Goal: Find specific page/section: Find specific page/section

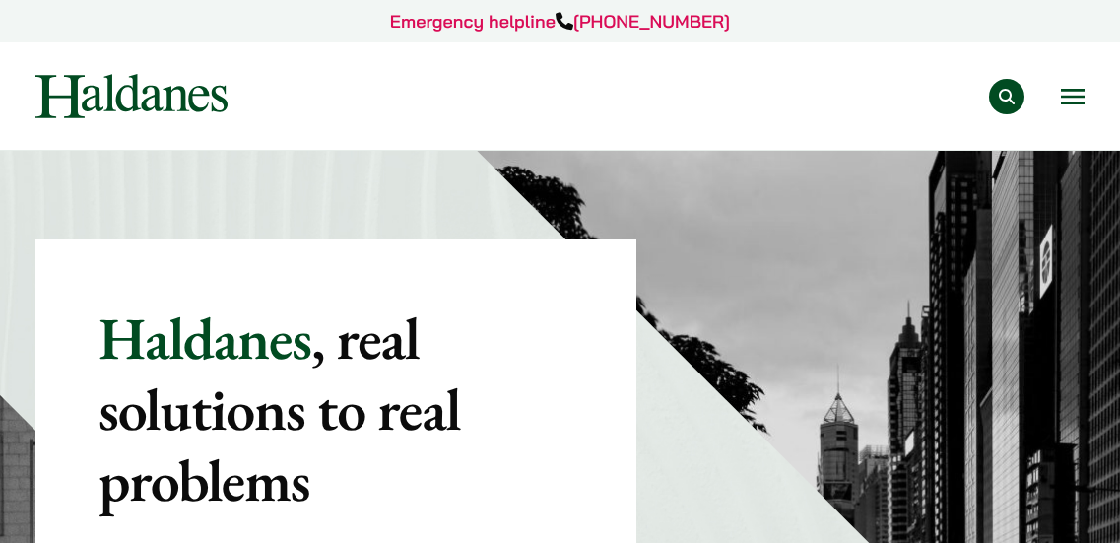
click at [1005, 104] on button "Search" at bounding box center [1006, 96] width 35 height 35
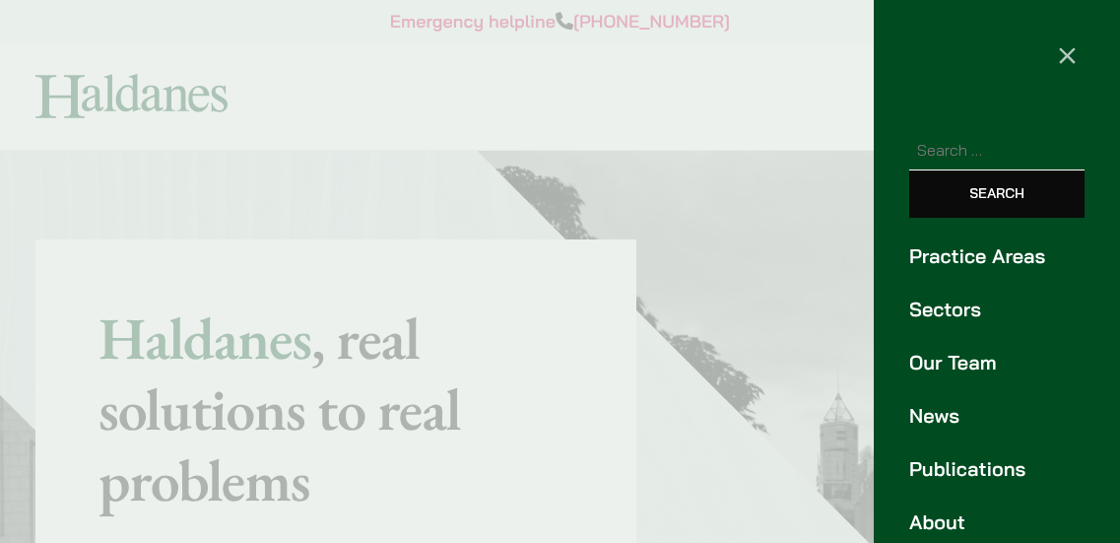
click at [995, 159] on input "Search for:" at bounding box center [996, 150] width 175 height 40
type input "[PERSON_NAME]"
click at [998, 195] on input "Search" at bounding box center [996, 193] width 175 height 47
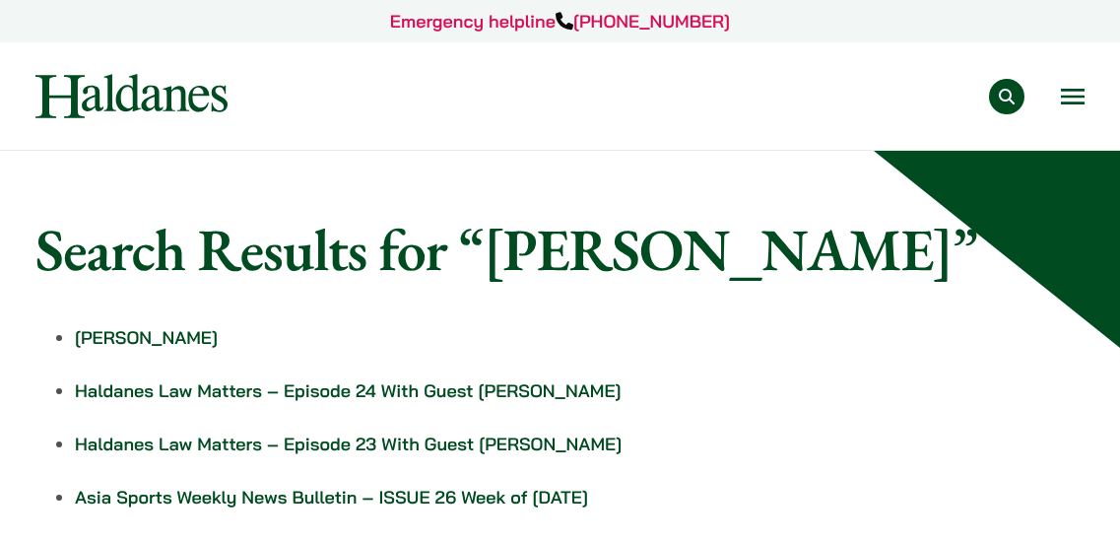
click at [175, 345] on link "[PERSON_NAME]" at bounding box center [146, 337] width 143 height 23
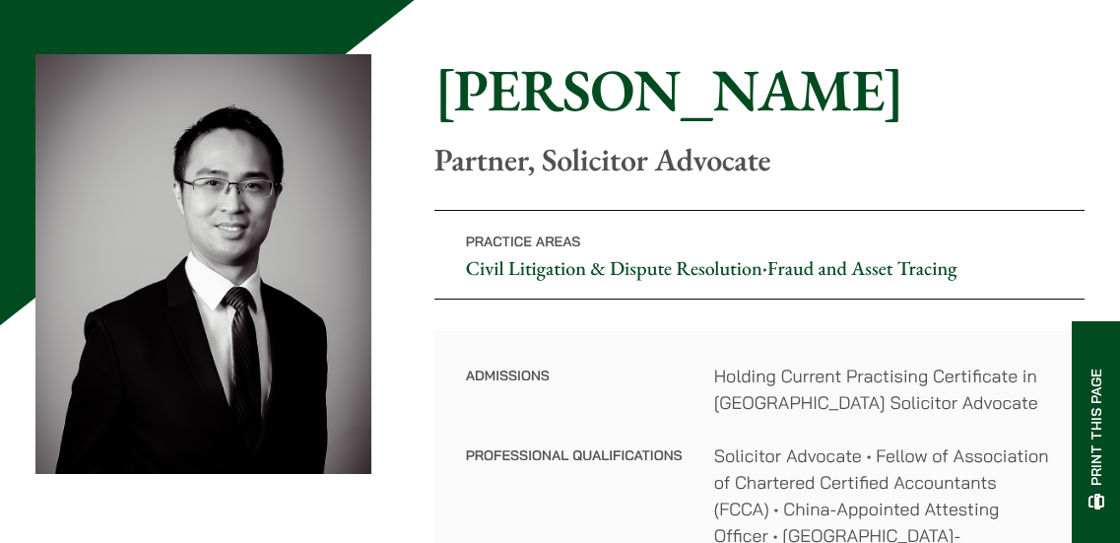
scroll to position [144, 0]
